Goal: Information Seeking & Learning: Learn about a topic

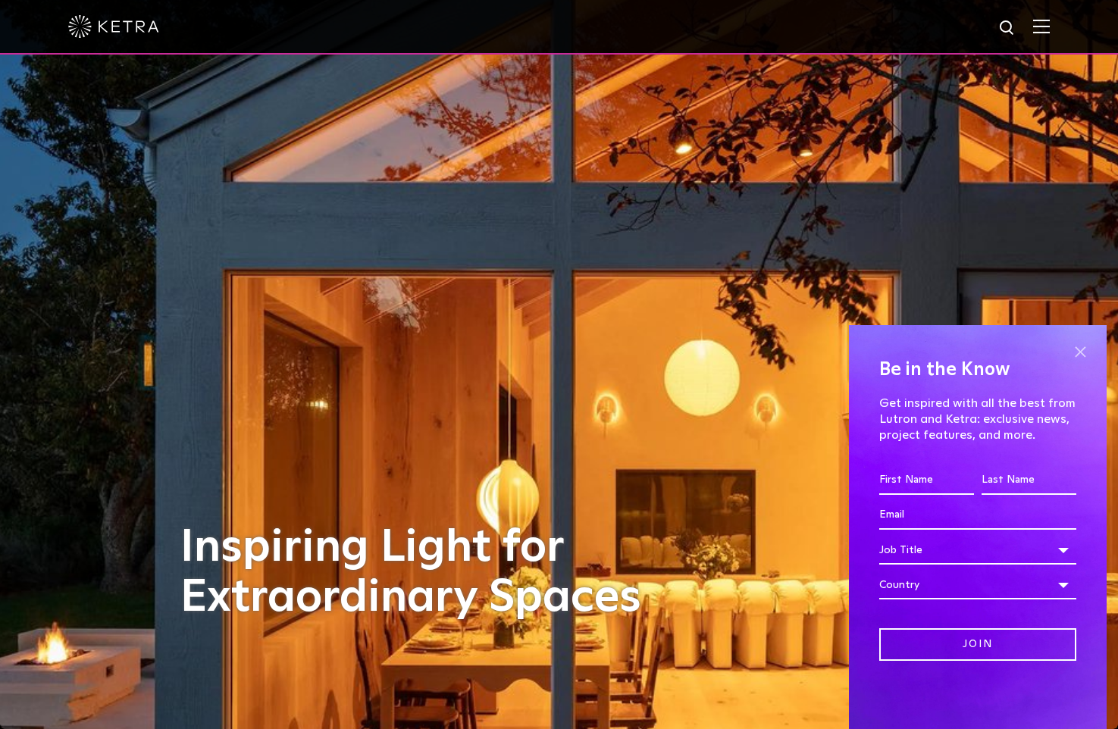
click at [1076, 358] on span at bounding box center [1079, 351] width 23 height 23
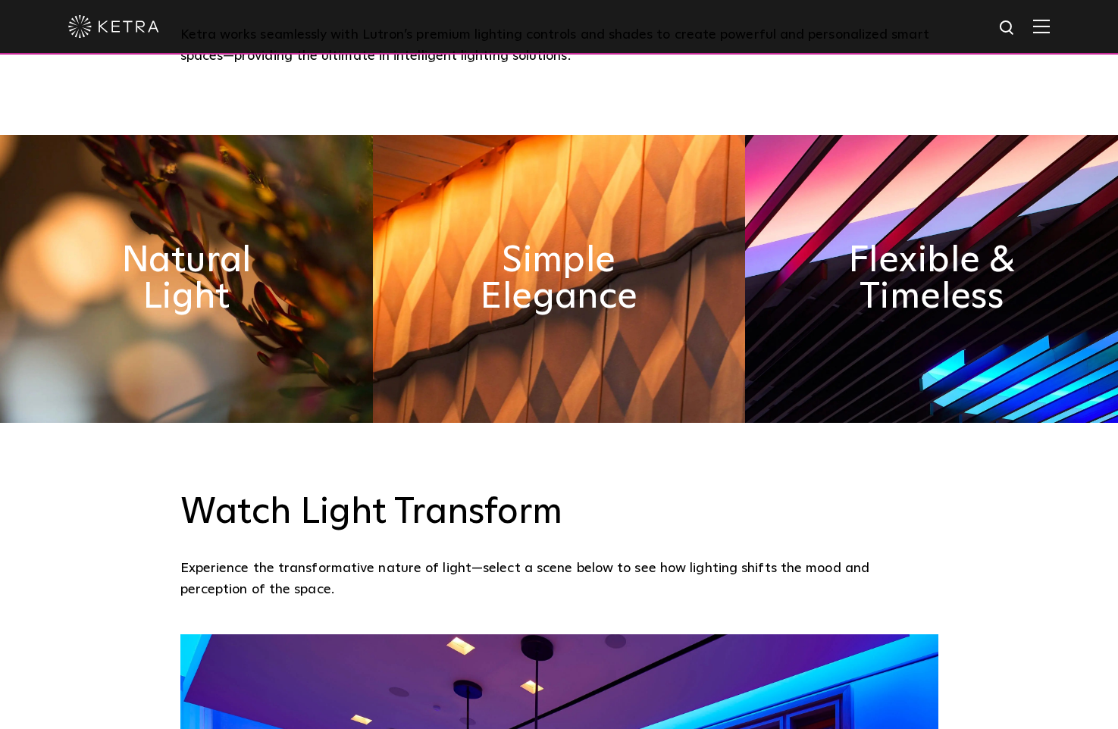
scroll to position [762, 0]
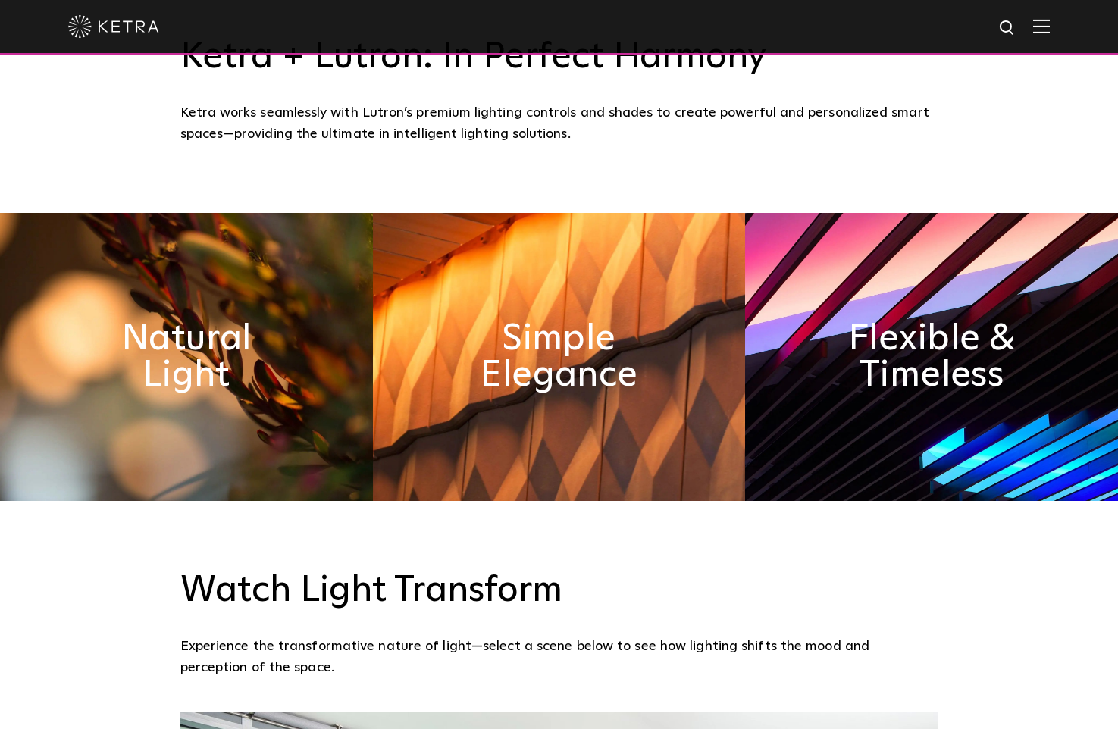
click at [321, 308] on img at bounding box center [186, 357] width 373 height 288
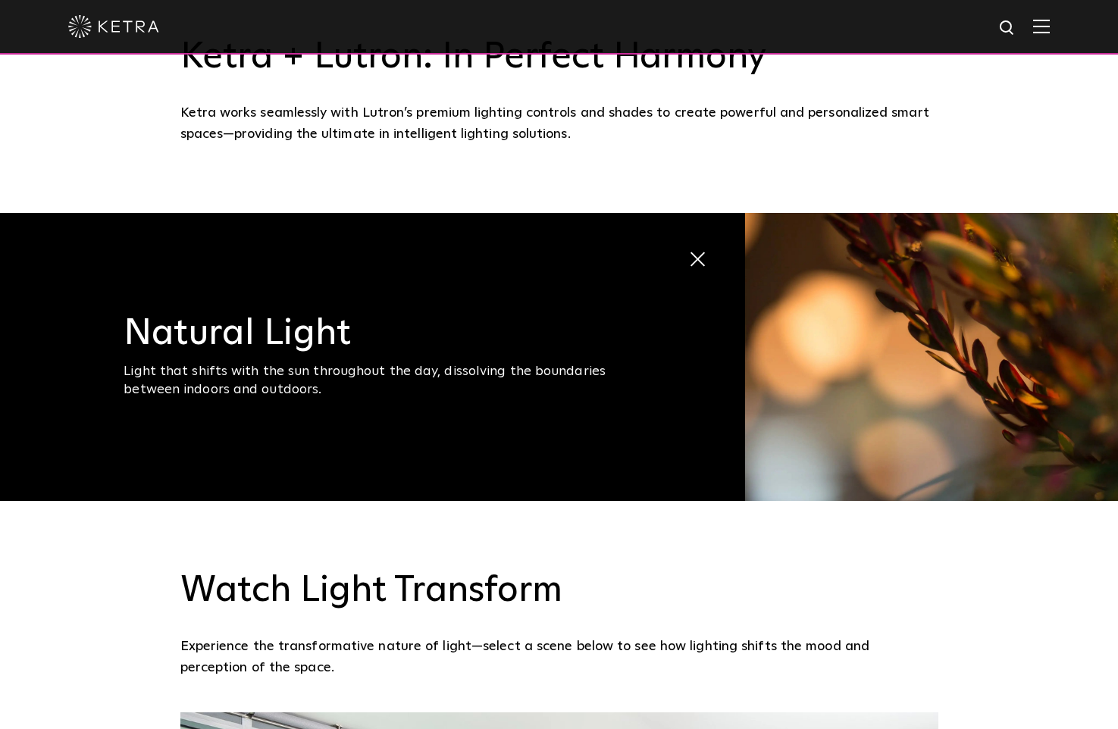
click at [329, 315] on h3 "Natural Light" at bounding box center [380, 333] width 512 height 36
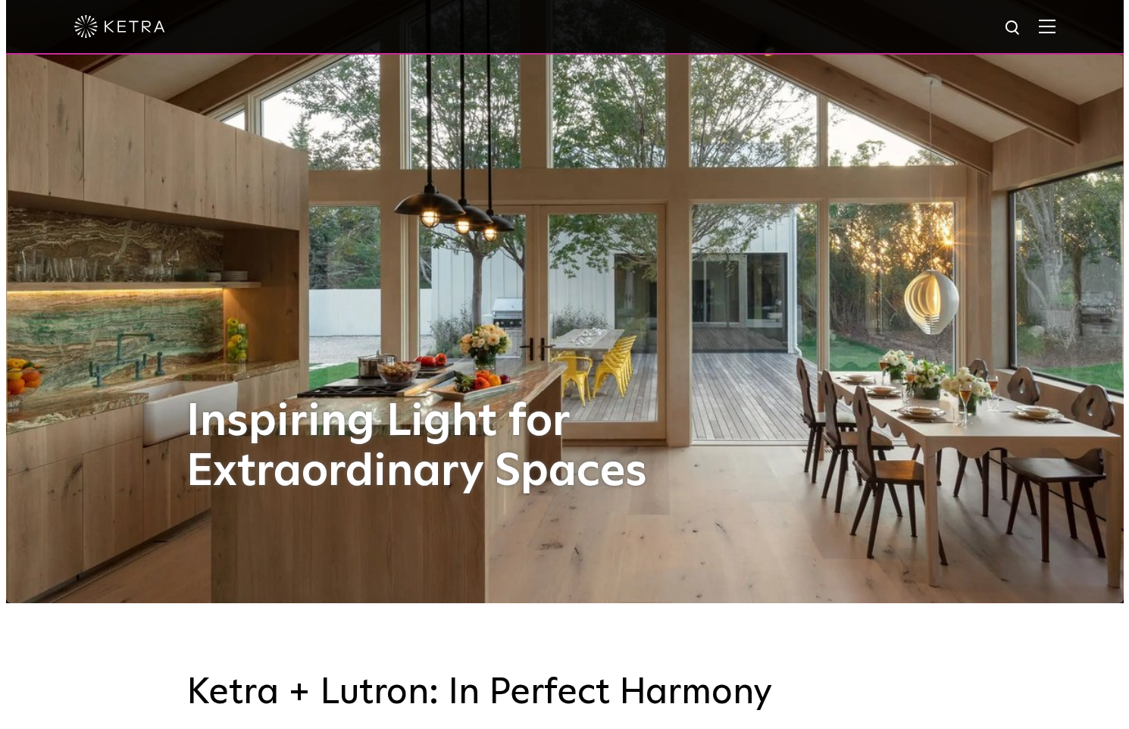
scroll to position [0, 0]
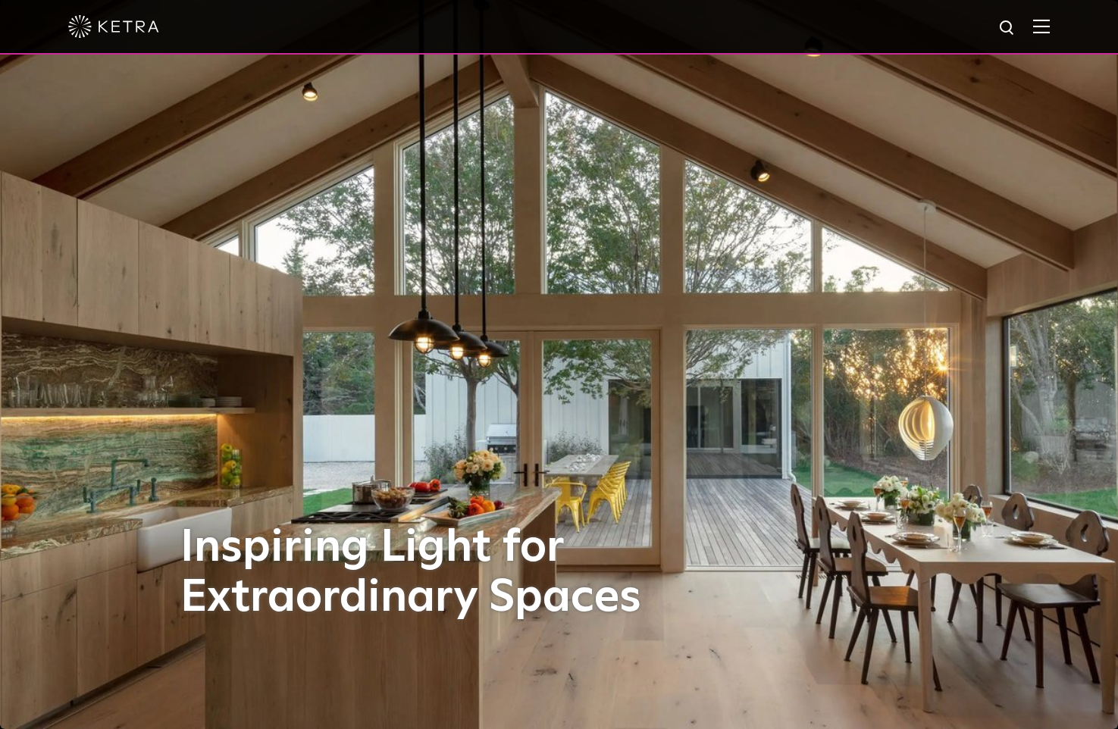
click at [1062, 27] on div at bounding box center [559, 27] width 1118 height 55
click at [1050, 28] on img at bounding box center [1041, 26] width 17 height 14
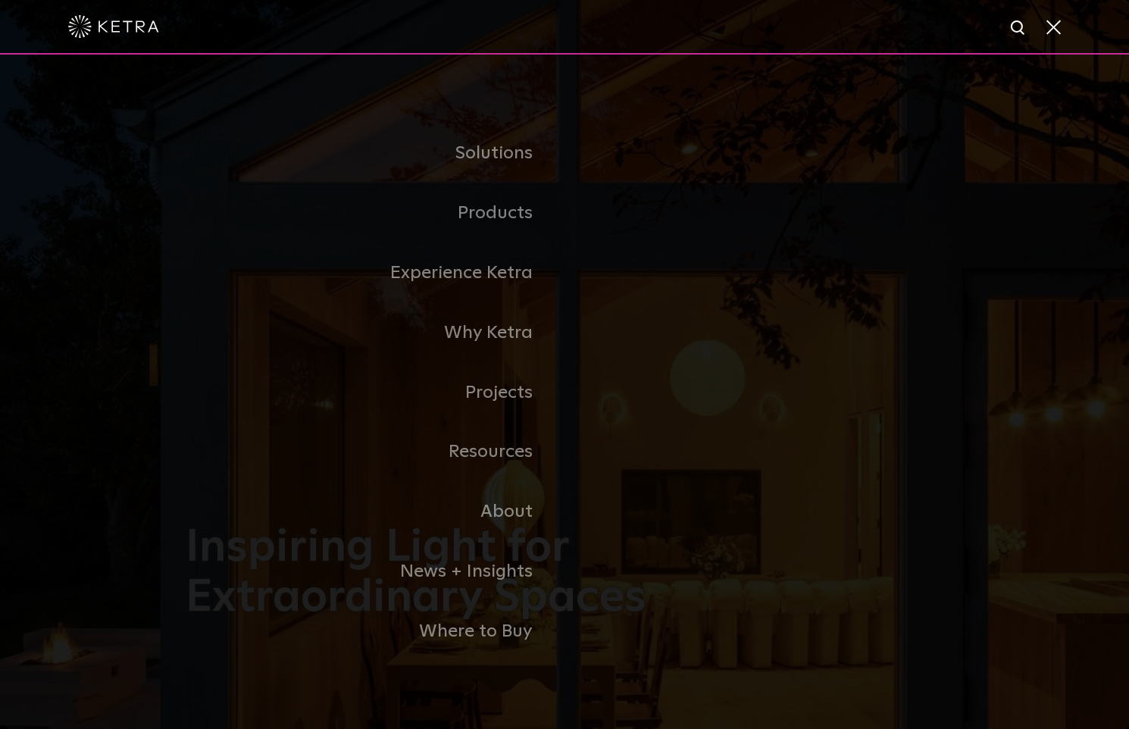
click at [0, 0] on link "Residential Products" at bounding box center [0, 0] width 0 height 0
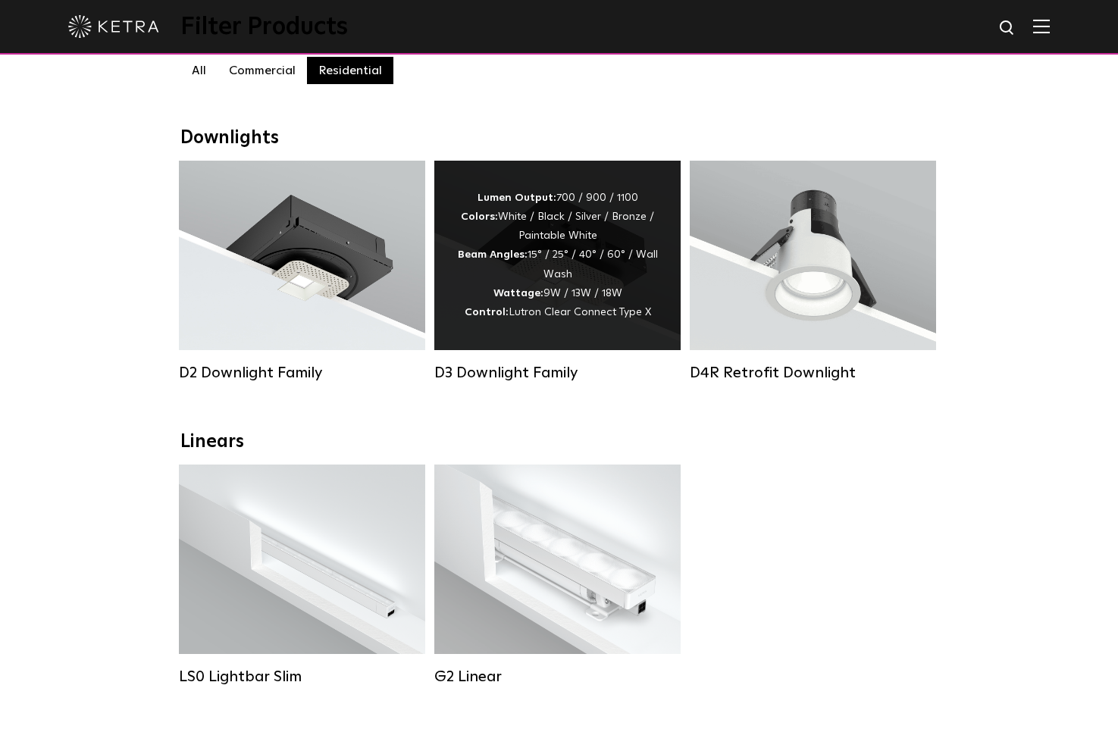
scroll to position [493, 0]
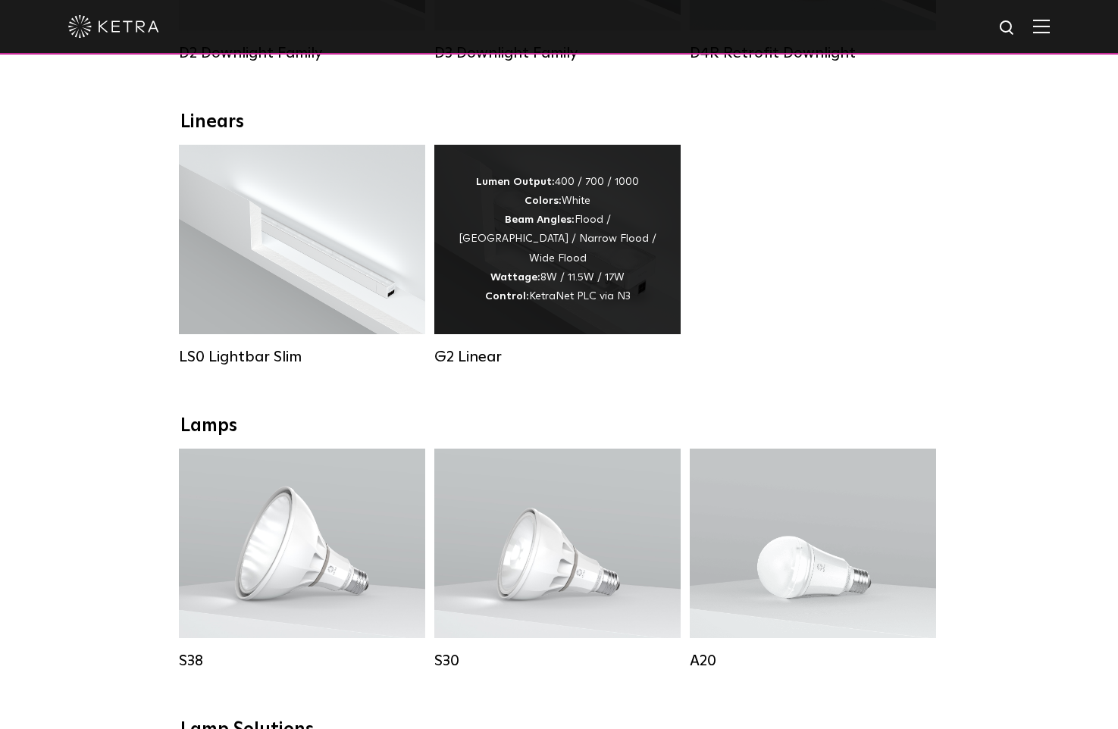
click at [582, 218] on div "Lumen Output: 400 / 700 / 1000 Colors: White Beam Angles: Flood / Graze / Narro…" at bounding box center [557, 239] width 201 height 133
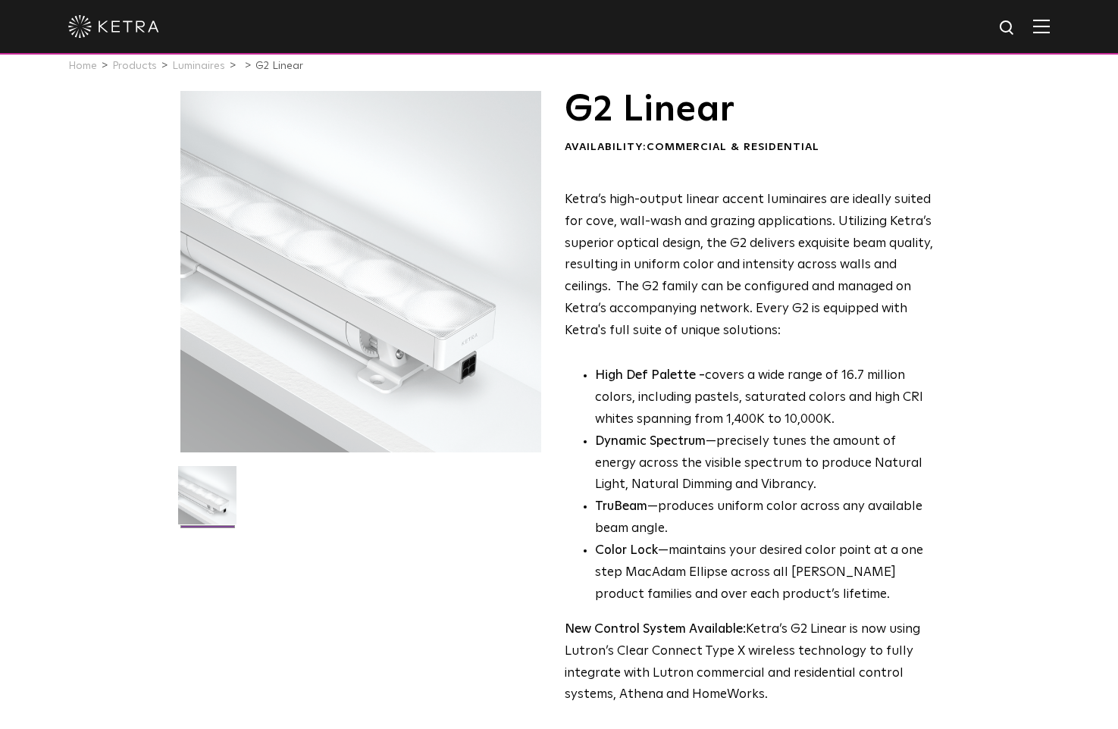
scroll to position [30, 0]
